Goal: Transaction & Acquisition: Subscribe to service/newsletter

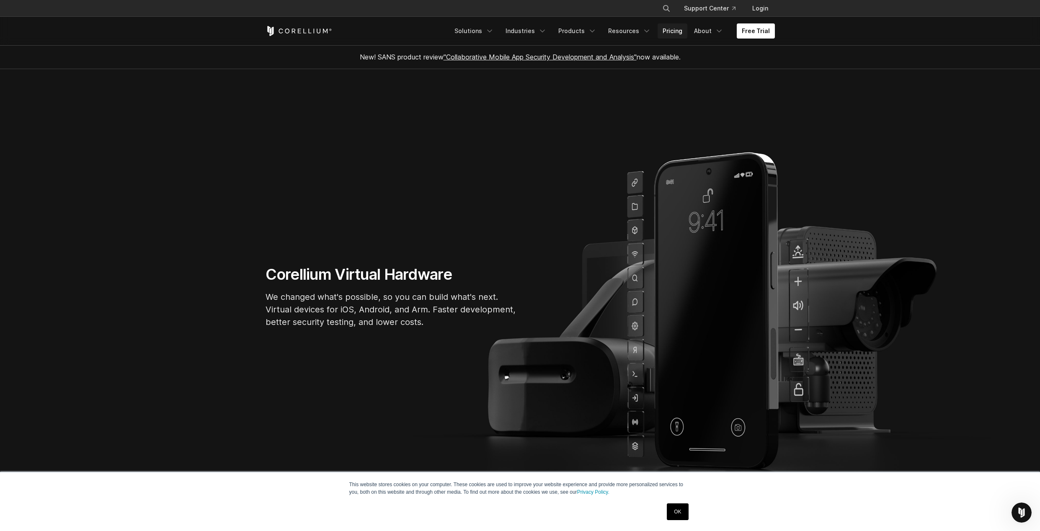
click at [683, 30] on link "Pricing" at bounding box center [672, 30] width 30 height 15
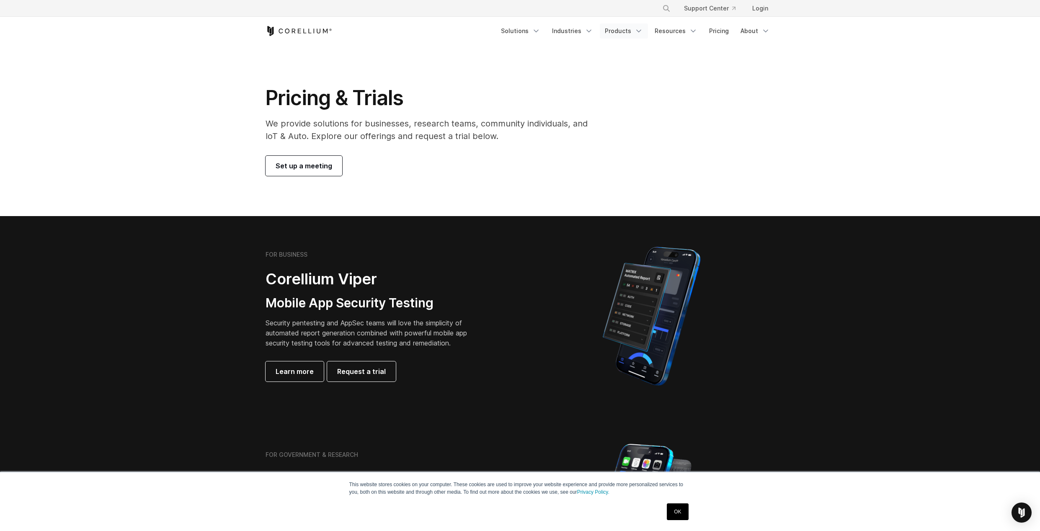
click at [641, 29] on icon "Navigation Menu" at bounding box center [638, 31] width 8 height 8
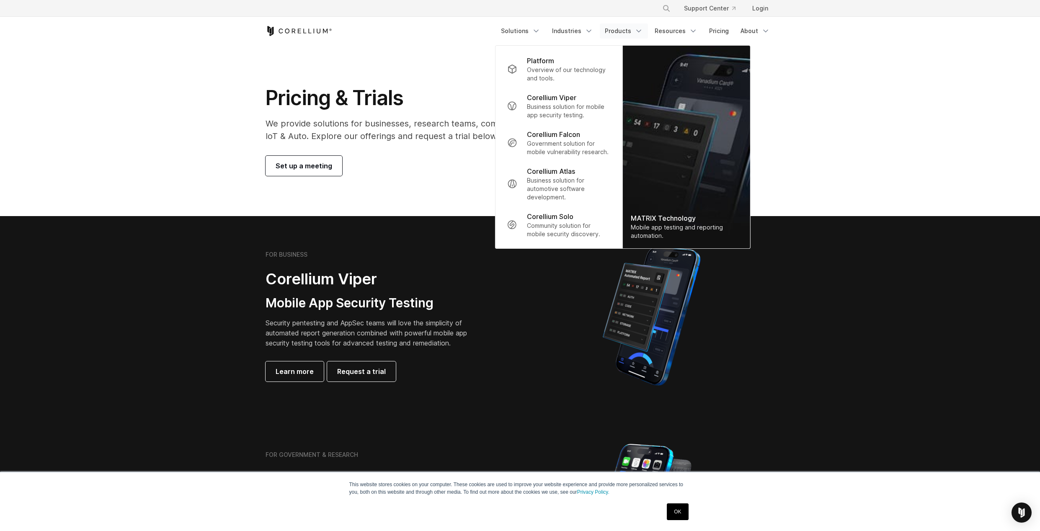
drag, startPoint x: 844, startPoint y: 356, endPoint x: 779, endPoint y: 128, distance: 237.3
click at [844, 356] on section "FOR BUSINESS Corellium Viper Mobile App Security Testing Security pentesting an…" at bounding box center [520, 316] width 1040 height 200
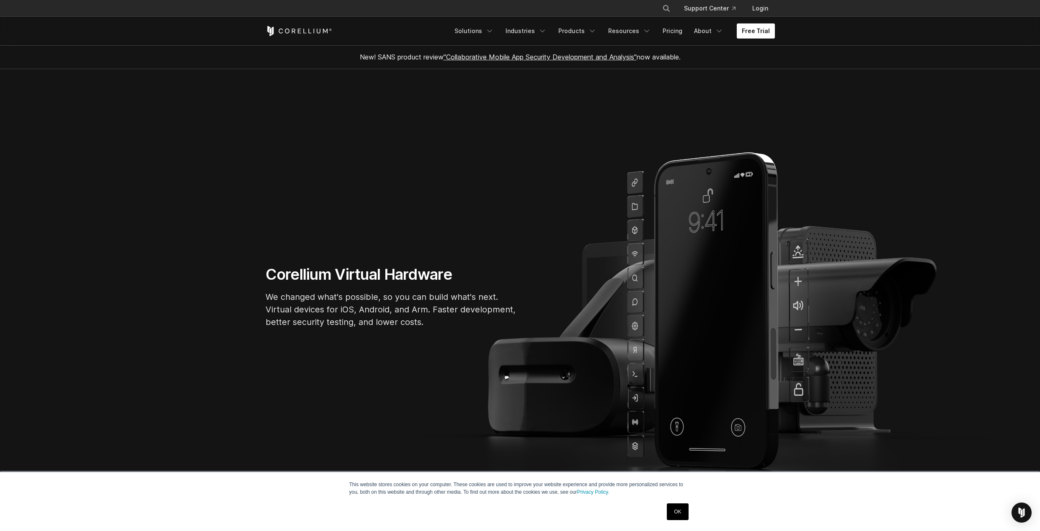
click at [765, 34] on link "Free Trial" at bounding box center [755, 30] width 38 height 15
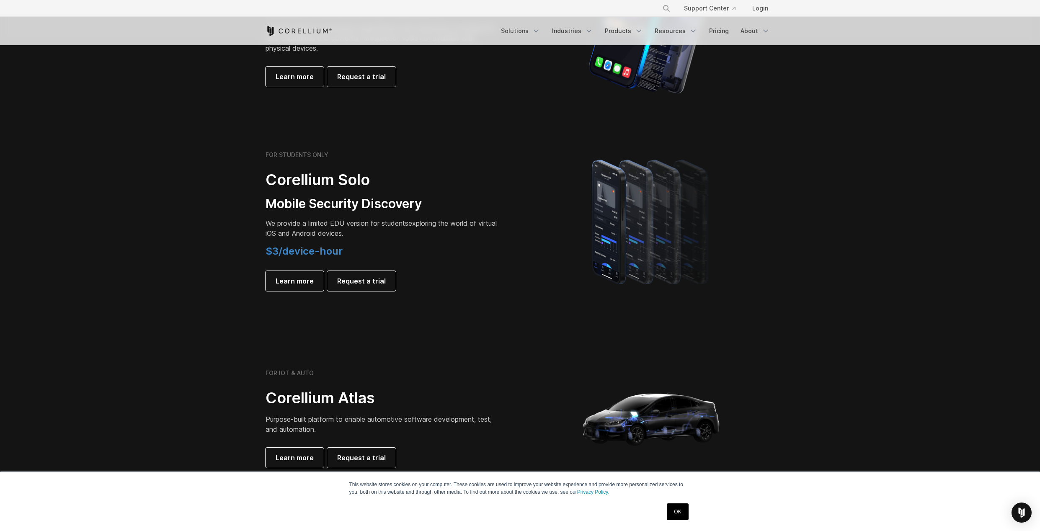
scroll to position [468, 0]
